Goal: Information Seeking & Learning: Learn about a topic

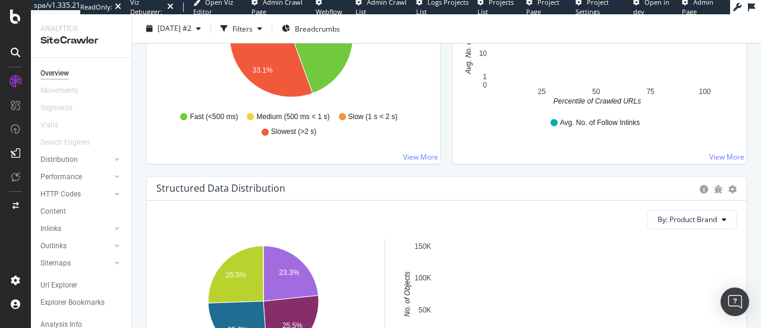
scroll to position [1410, 0]
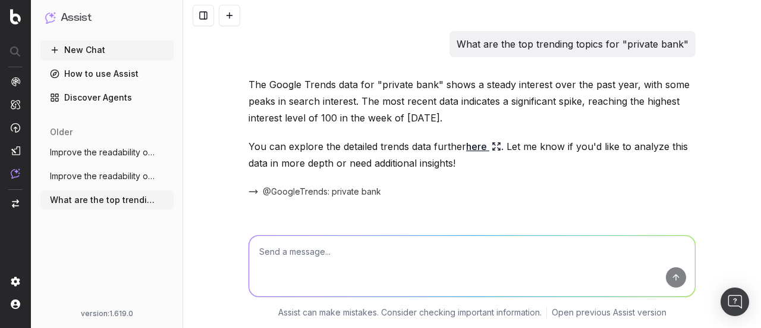
scroll to position [5259, 0]
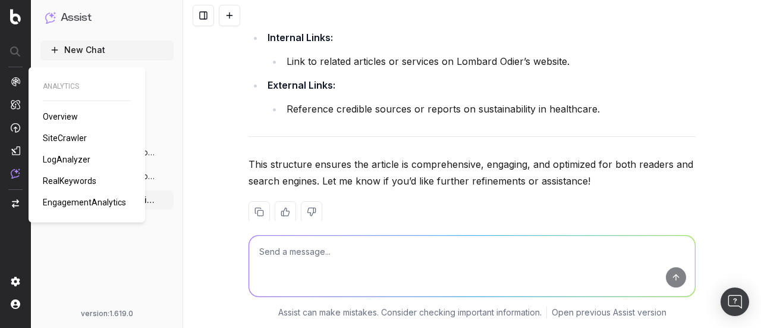
click at [51, 140] on span "SiteCrawler" at bounding box center [65, 138] width 44 height 10
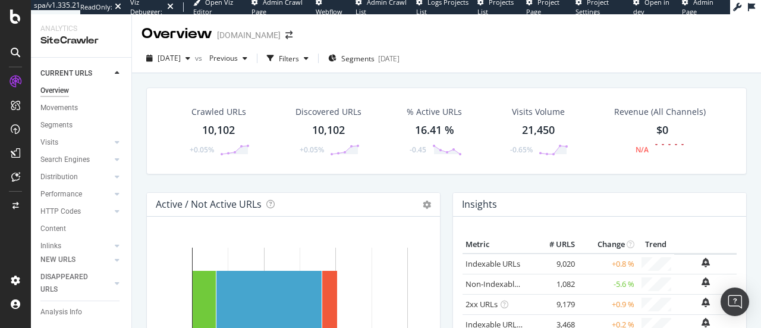
click at [692, 6] on span "Admin Page" at bounding box center [698, 7] width 32 height 18
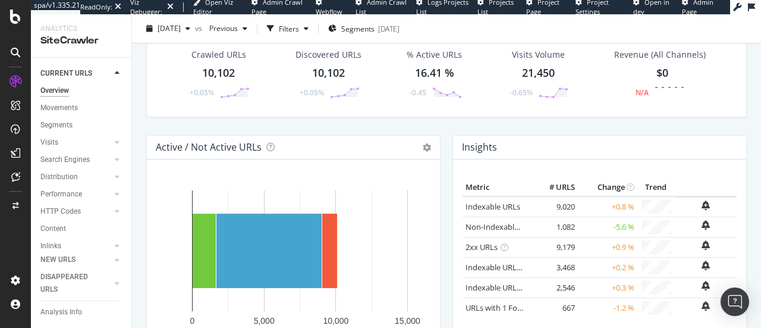
scroll to position [98, 0]
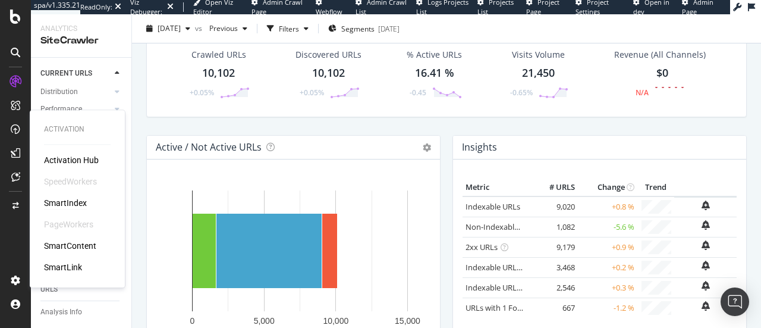
click at [65, 205] on div "SmartIndex" at bounding box center [65, 203] width 43 height 12
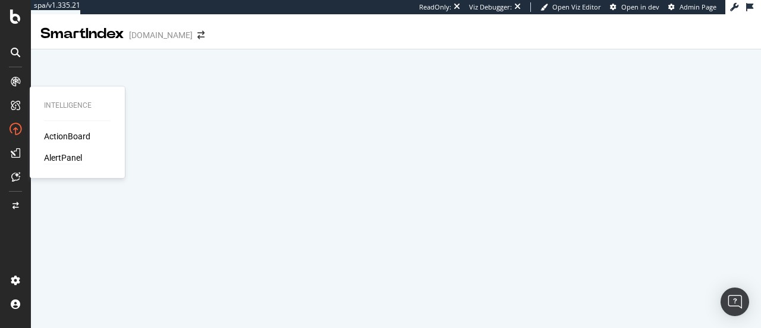
click at [72, 159] on div "AlertPanel" at bounding box center [63, 158] width 38 height 12
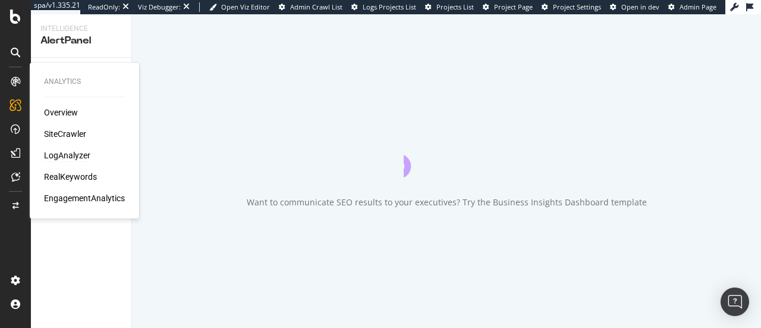
click at [71, 161] on div "LogAnalyzer" at bounding box center [67, 155] width 46 height 12
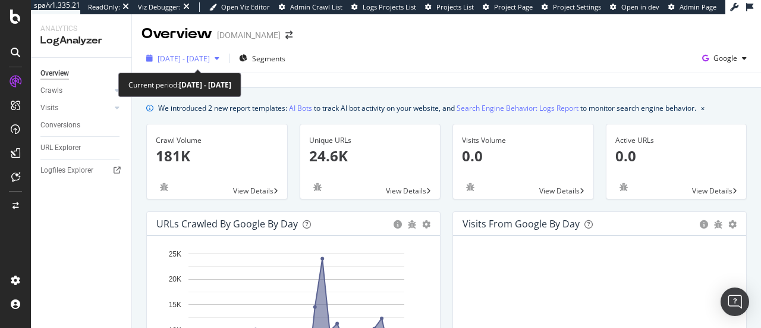
click at [209, 58] on span "[DATE] - [DATE]" at bounding box center [184, 59] width 52 height 10
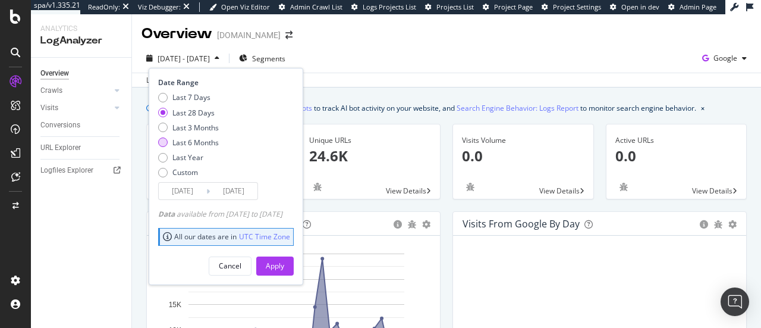
click at [188, 142] on div "Last 6 Months" at bounding box center [195, 142] width 46 height 10
type input "[DATE]"
click at [284, 268] on div "Apply" at bounding box center [275, 265] width 18 height 10
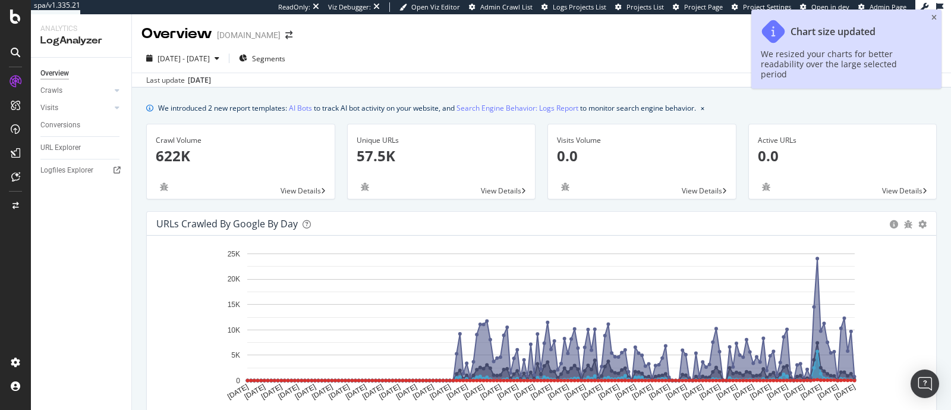
drag, startPoint x: 742, startPoint y: 1, endPoint x: 514, endPoint y: 90, distance: 245.1
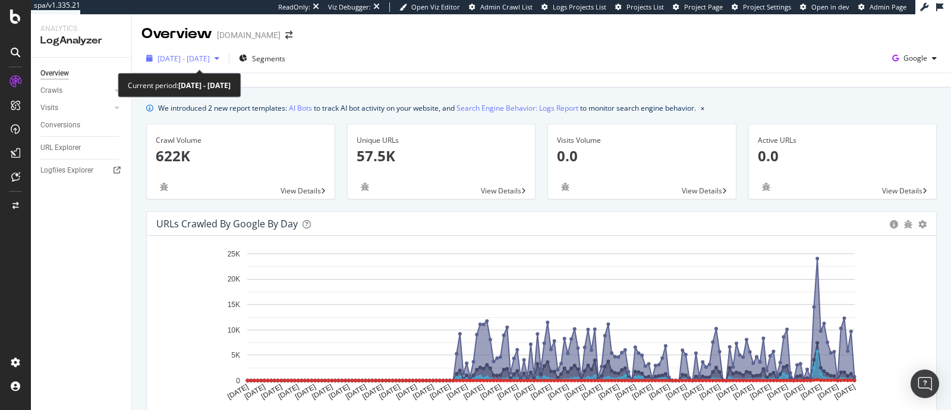
click at [206, 62] on span "[DATE] - [DATE]" at bounding box center [184, 59] width 52 height 10
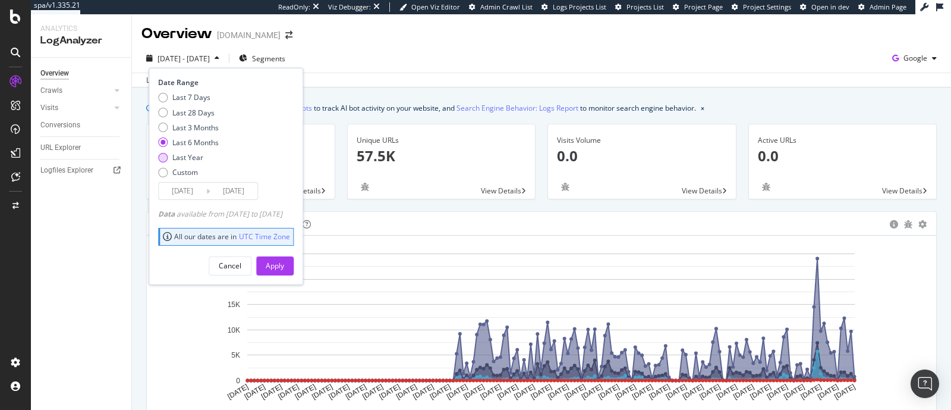
click at [188, 155] on div "Last Year" at bounding box center [187, 157] width 31 height 10
type input "[DATE]"
click at [284, 261] on div "Apply" at bounding box center [275, 265] width 18 height 10
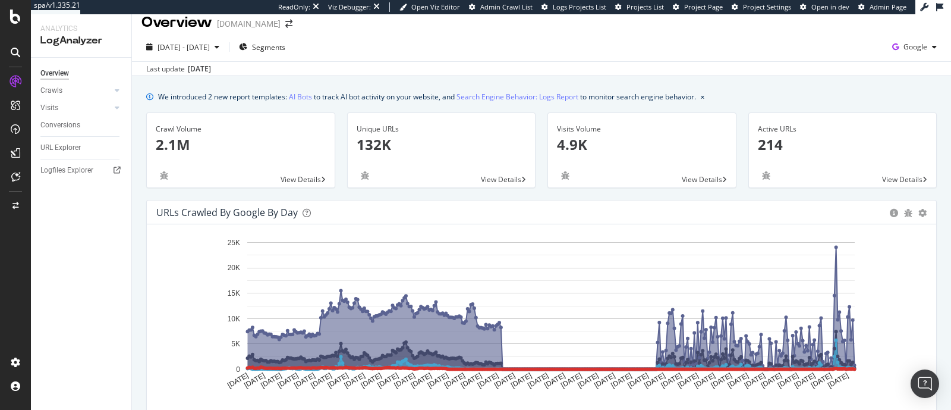
scroll to position [41, 0]
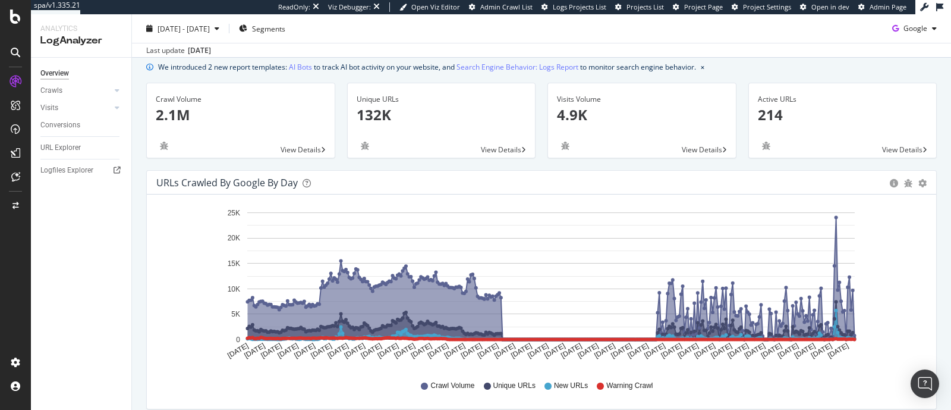
click at [71, 177] on div "Logfiles Explorer" at bounding box center [85, 170] width 91 height 17
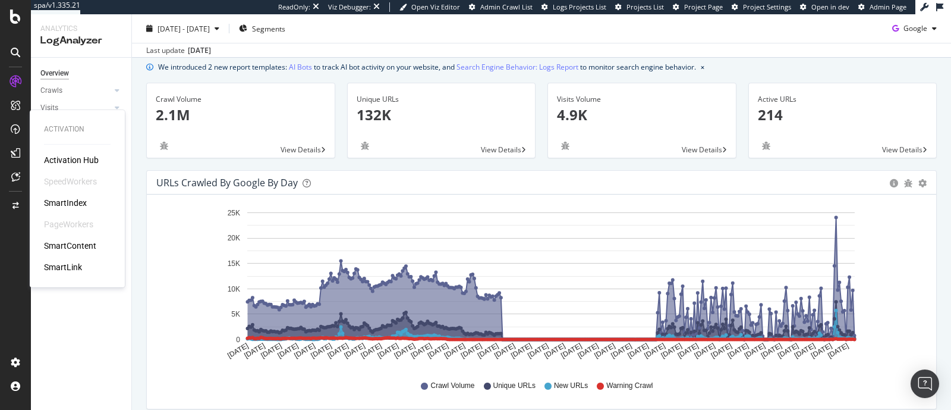
click at [79, 200] on div "SmartIndex" at bounding box center [65, 203] width 43 height 12
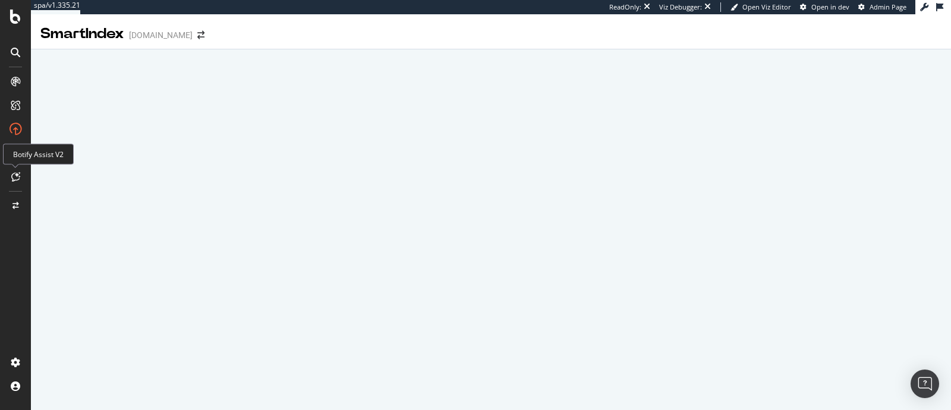
click at [16, 183] on div at bounding box center [15, 176] width 19 height 19
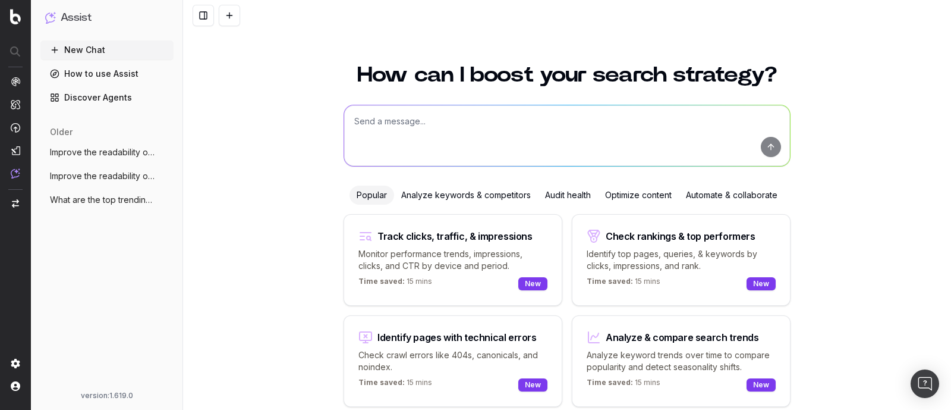
scroll to position [51, 0]
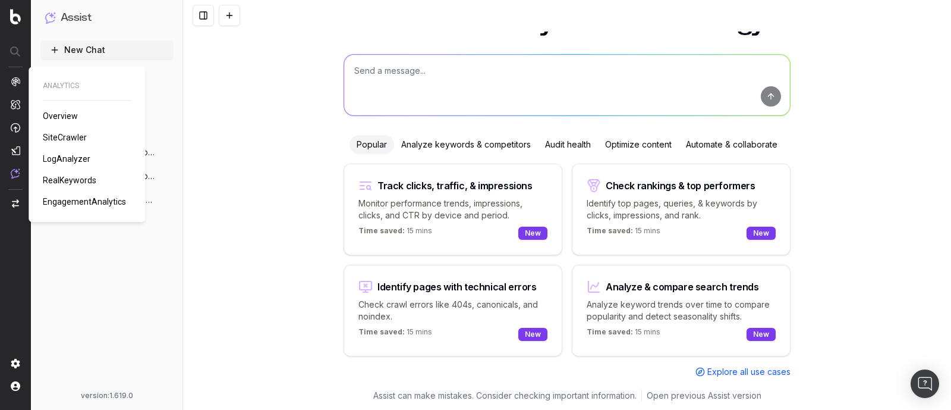
click at [57, 139] on span "SiteCrawler" at bounding box center [65, 138] width 44 height 10
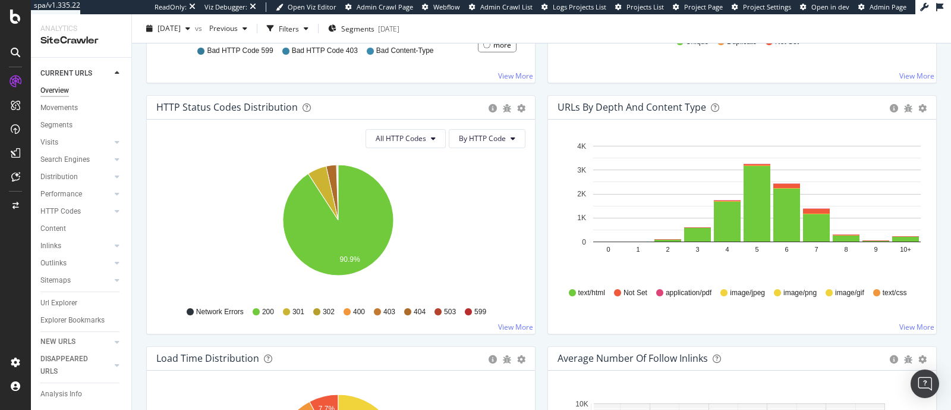
scroll to position [649, 0]
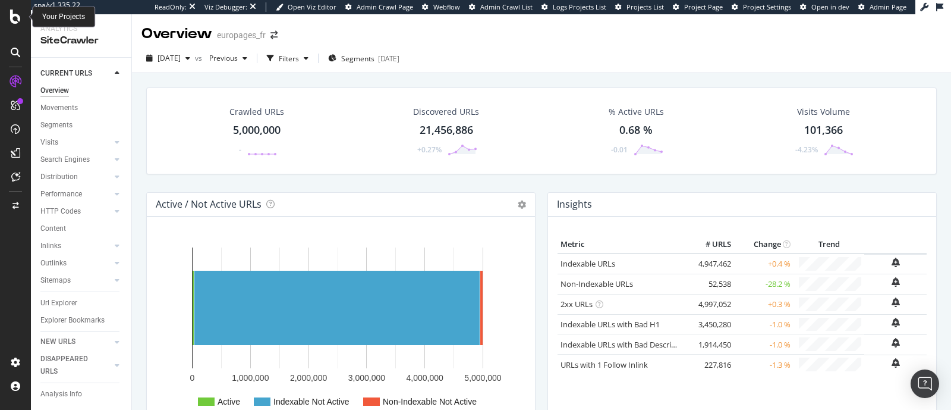
click at [8, 20] on div at bounding box center [15, 17] width 29 height 14
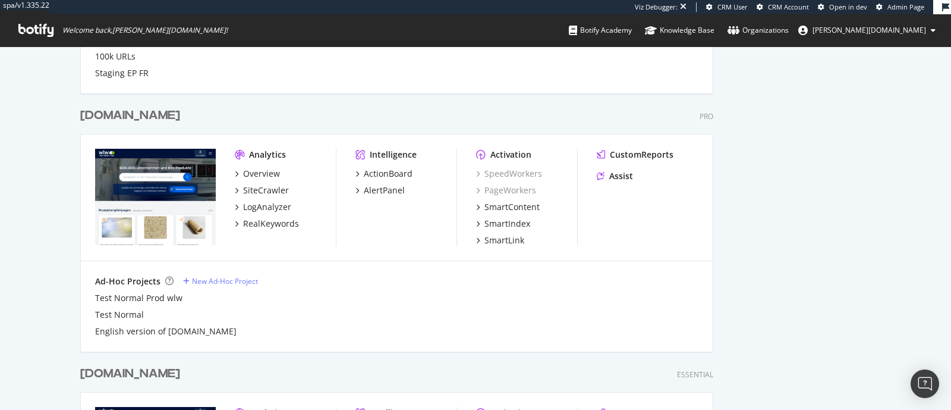
scroll to position [896, 0]
click at [256, 171] on div "Overview" at bounding box center [261, 173] width 37 height 12
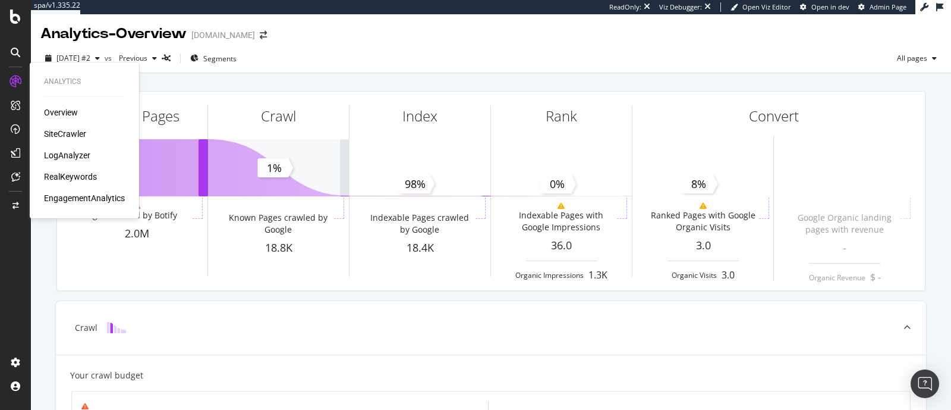
click at [58, 134] on div "SiteCrawler" at bounding box center [65, 134] width 42 height 12
